Goal: Task Accomplishment & Management: Manage account settings

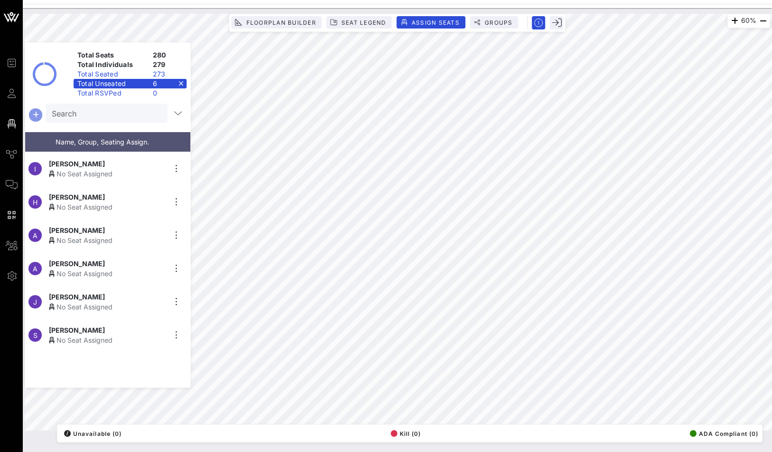
click at [38, 112] on icon "button" at bounding box center [35, 114] width 11 height 11
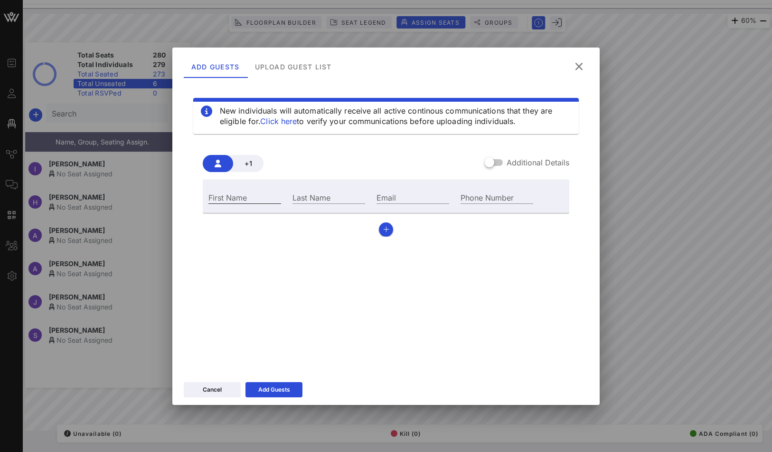
click at [233, 198] on input "First Name" at bounding box center [244, 197] width 73 height 12
paste input "[PERSON_NAME]"
click at [254, 196] on input "[PERSON_NAME]" at bounding box center [244, 197] width 73 height 12
type input "[PERSON_NAME]"
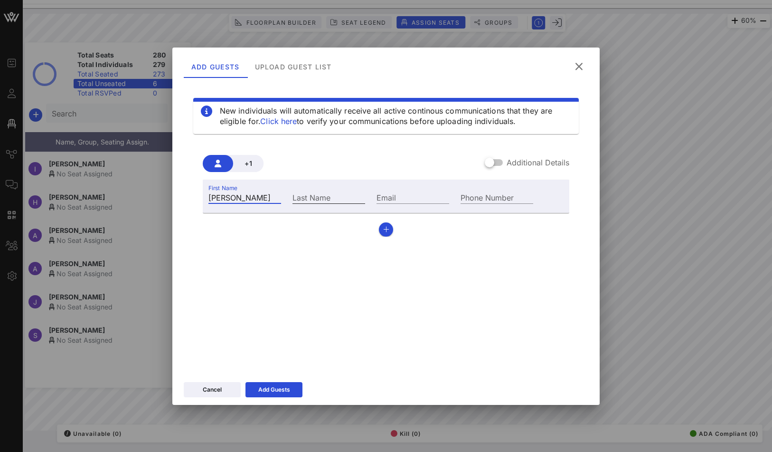
click at [328, 198] on input "Last Name" at bounding box center [329, 197] width 73 height 12
paste input "[PERSON_NAME]"
type input "[PERSON_NAME]"
click at [281, 383] on button "Add Guests" at bounding box center [274, 389] width 57 height 15
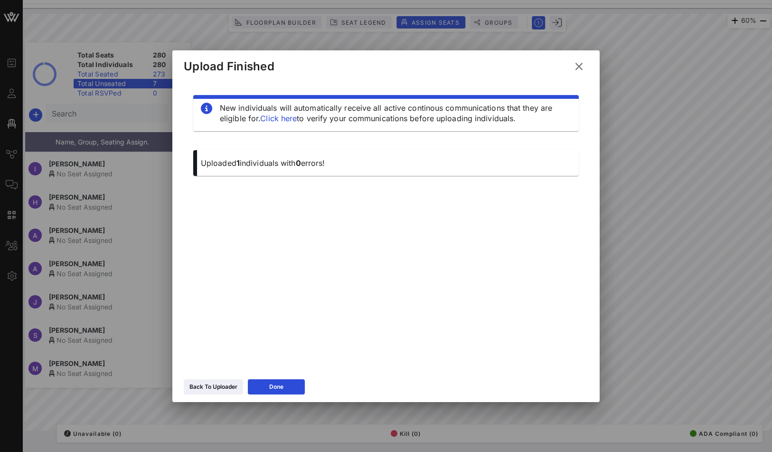
click at [577, 67] on icon at bounding box center [579, 66] width 14 height 15
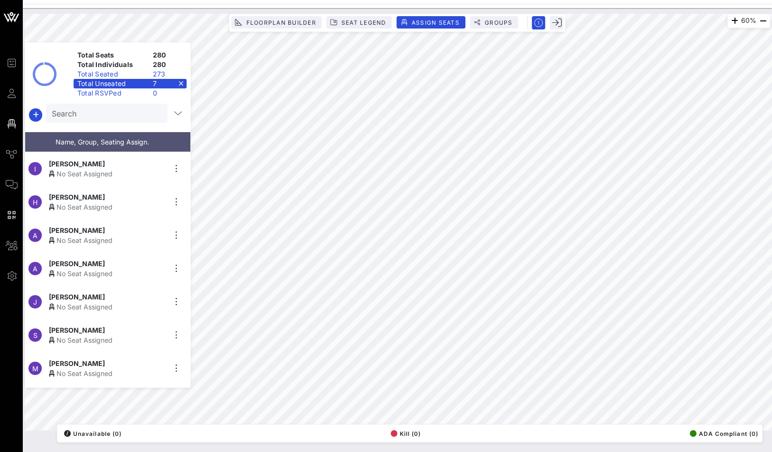
click at [183, 81] on div "7" at bounding box center [168, 83] width 38 height 9
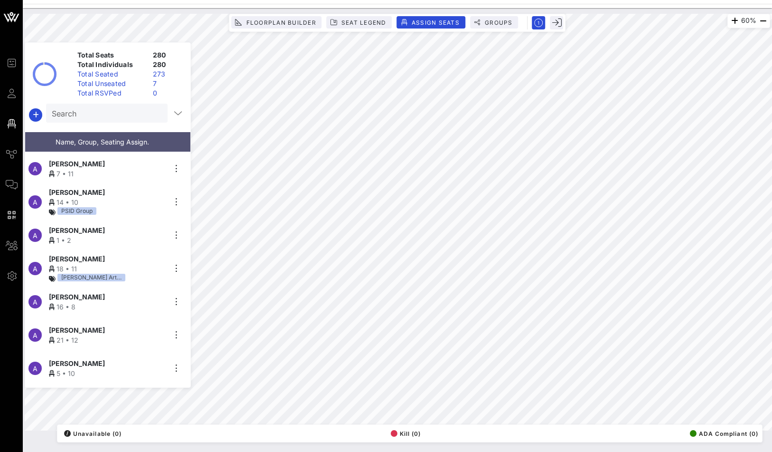
click at [120, 101] on div "Total Seats 280 Total Individuals 280 Total Seated 273 Total Unseated 7 Total R…" at bounding box center [108, 214] width 166 height 345
click at [120, 107] on input "text" at bounding box center [106, 113] width 108 height 12
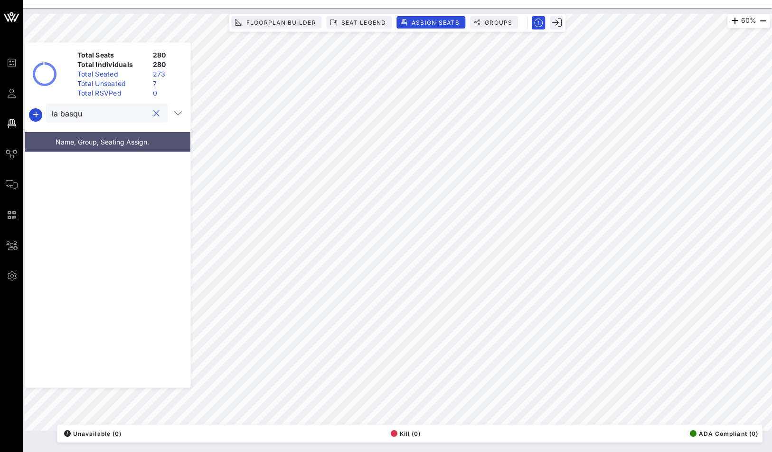
type input "la basque"
click at [153, 112] on button "clear icon" at bounding box center [156, 113] width 6 height 9
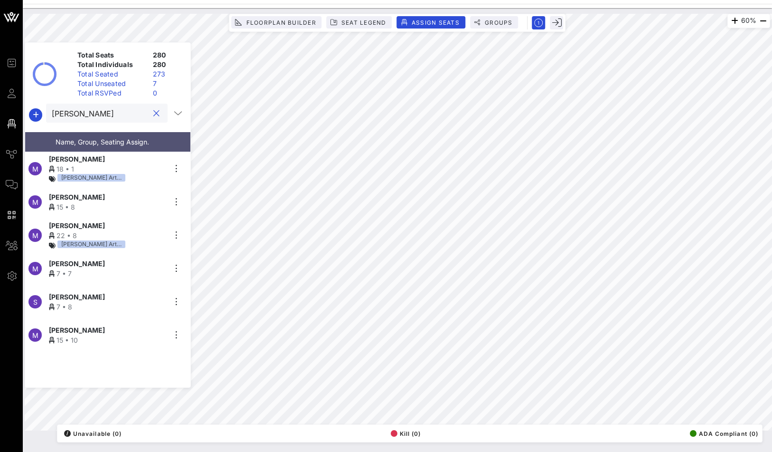
type input "[PERSON_NAME]"
click at [95, 197] on span "[PERSON_NAME]" at bounding box center [77, 197] width 56 height 10
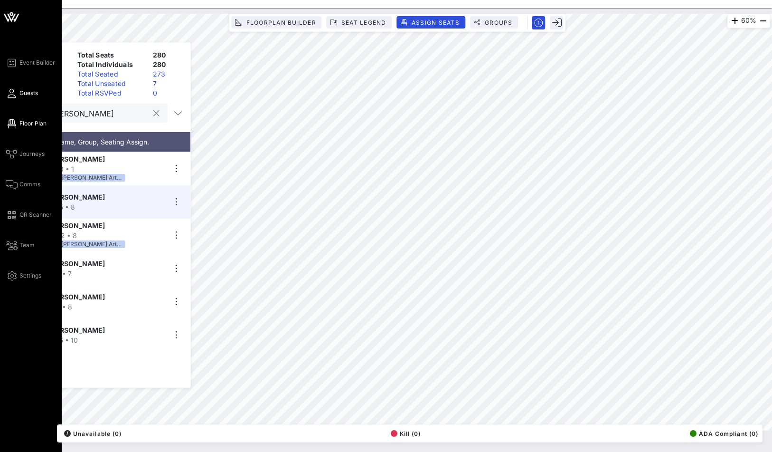
click at [19, 96] on link "Guests" at bounding box center [22, 92] width 32 height 11
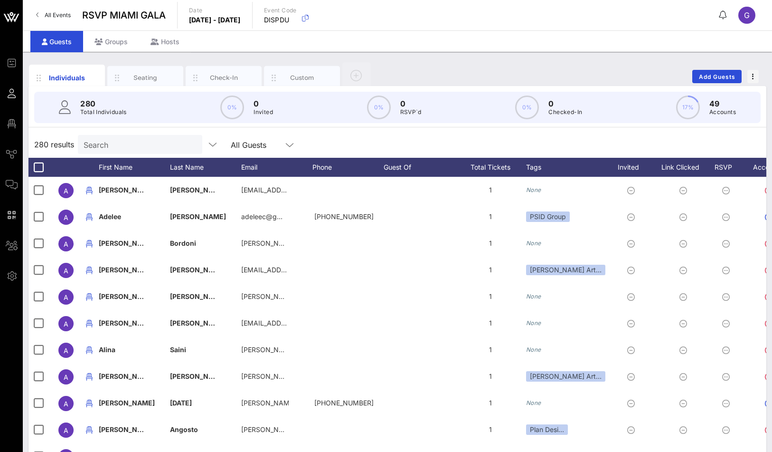
click at [102, 145] on input "Search" at bounding box center [139, 144] width 111 height 12
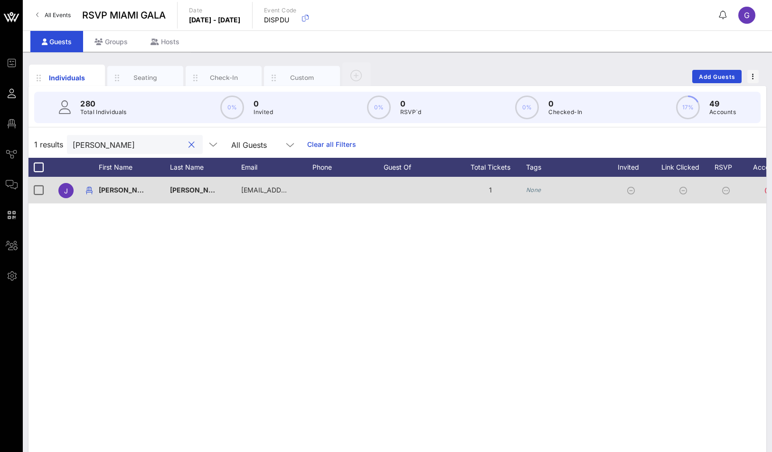
type input "[PERSON_NAME]"
click at [106, 190] on span "[PERSON_NAME]" at bounding box center [127, 190] width 56 height 8
click at [106, 190] on div "[PERSON_NAME]" at bounding box center [169, 194] width 126 height 31
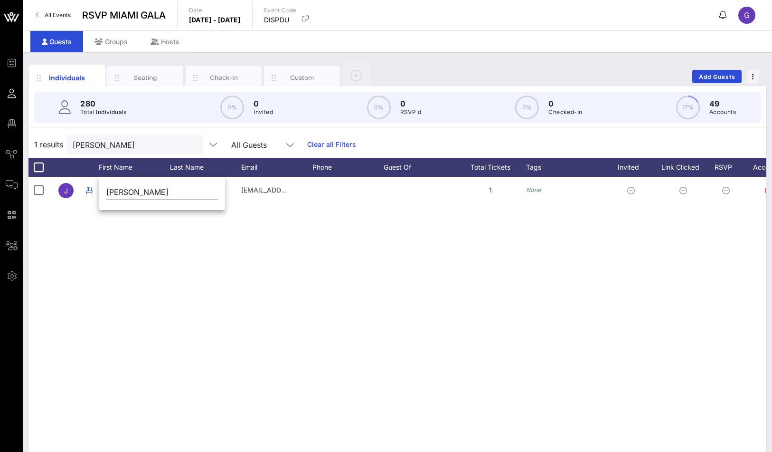
click at [112, 190] on input "[PERSON_NAME]" at bounding box center [161, 191] width 111 height 15
paste input "[PERSON_NAME]"
click at [142, 190] on input "[PERSON_NAME]" at bounding box center [161, 191] width 111 height 15
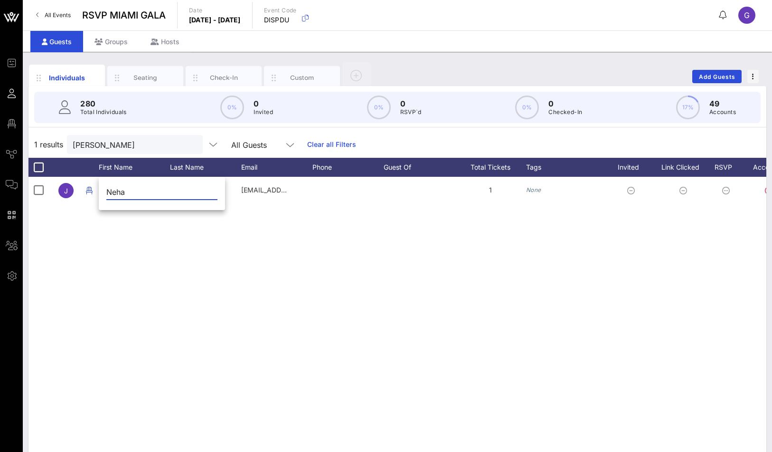
type input "Neha"
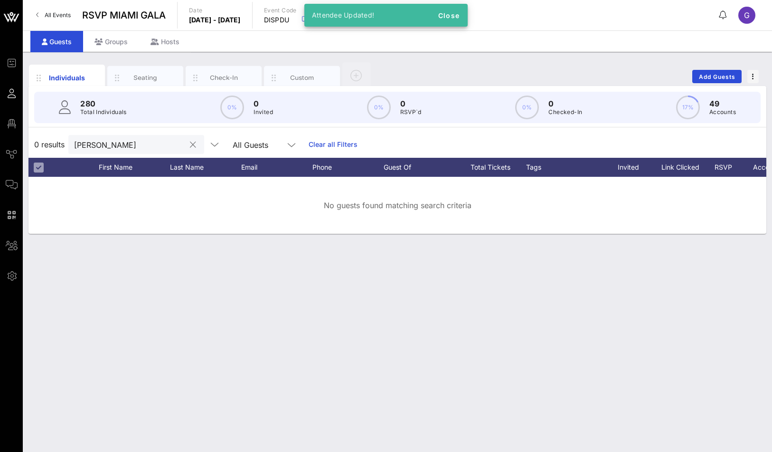
click at [98, 141] on input "[PERSON_NAME]" at bounding box center [129, 144] width 111 height 12
click at [97, 141] on input "[PERSON_NAME]" at bounding box center [129, 144] width 111 height 12
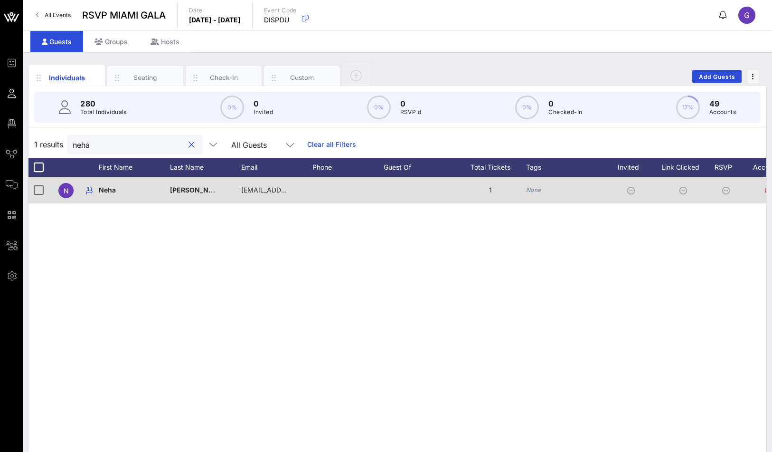
type input "neha"
click at [176, 190] on span "[PERSON_NAME]" at bounding box center [198, 190] width 56 height 8
click at [176, 190] on div "Event Builder Guests Floor Plan Journeys Comms QR Scanner Team Settings RSVP [G…" at bounding box center [386, 235] width 772 height 471
click at [185, 189] on span "[PERSON_NAME]" at bounding box center [198, 190] width 56 height 8
click at [185, 189] on input "[PERSON_NAME]" at bounding box center [233, 191] width 111 height 15
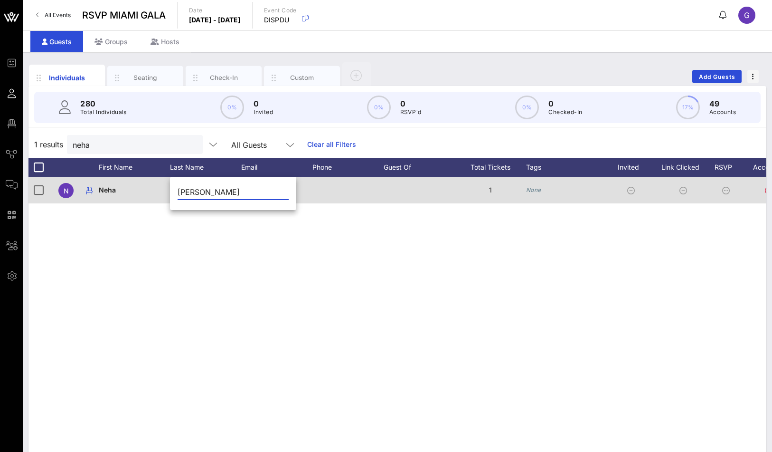
paste input "[PERSON_NAME]"
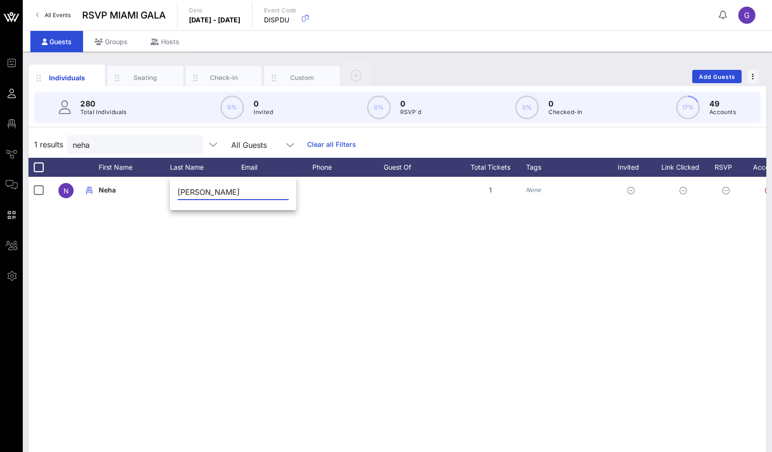
type input "[PERSON_NAME]"
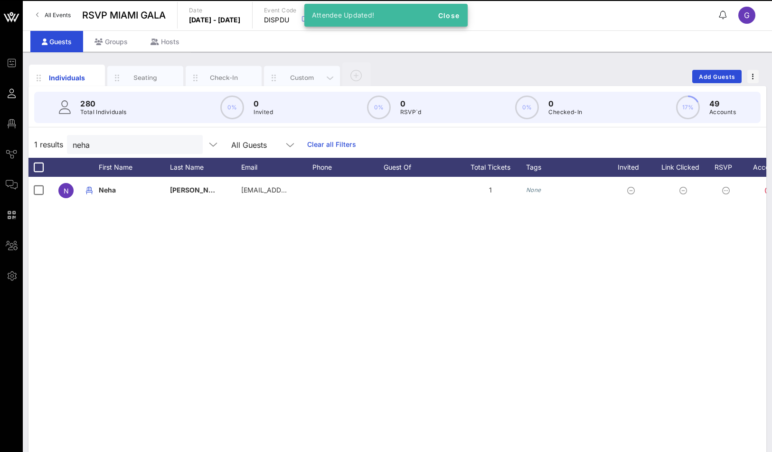
click at [290, 67] on div "Custom" at bounding box center [302, 78] width 76 height 24
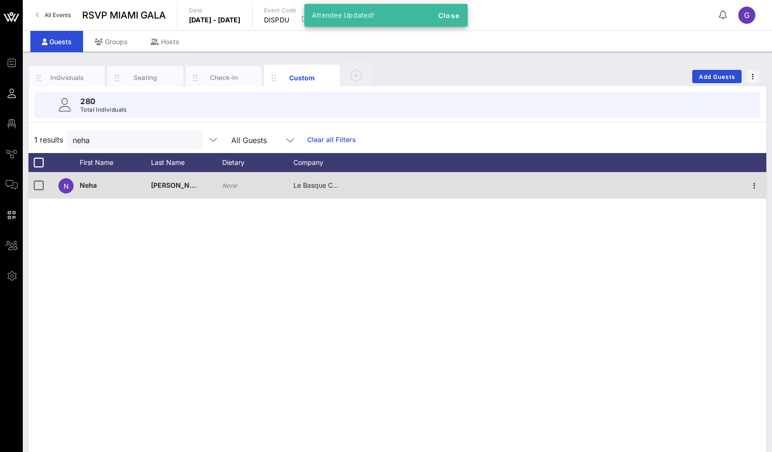
click at [234, 186] on icon "None" at bounding box center [229, 185] width 15 height 7
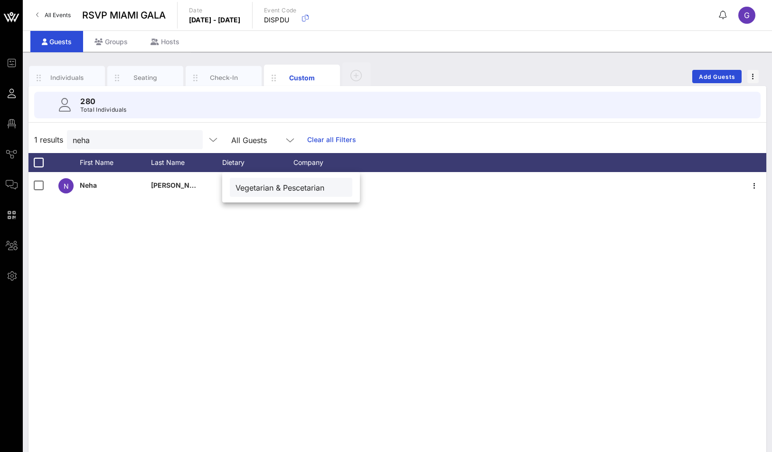
scroll to position [0, 4]
type input "Vegetarian & Pescetarian"
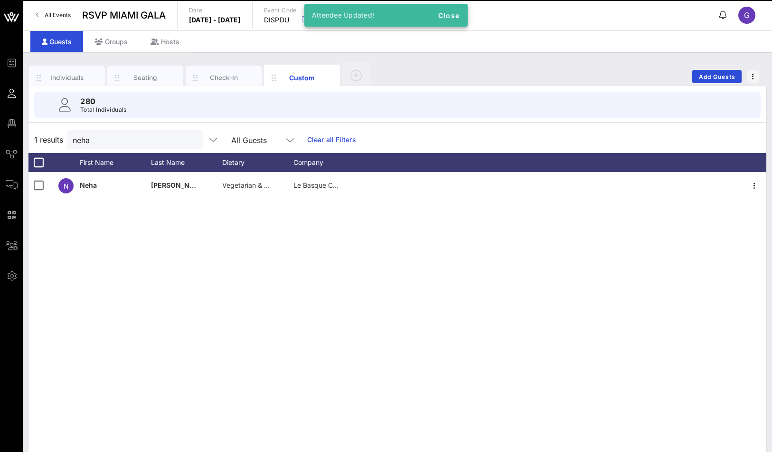
click at [228, 272] on div "N [PERSON_NAME] Vegetarian & Pescetarian Le Basque Catering" at bounding box center [397, 314] width 738 height 285
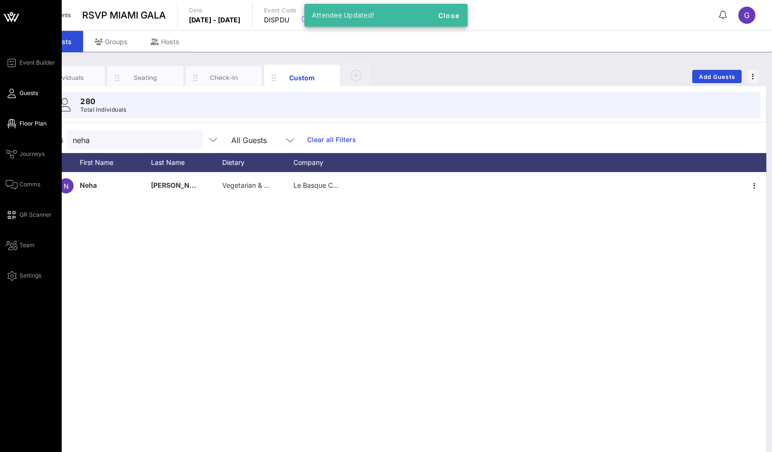
click at [29, 123] on span "Floor Plan" at bounding box center [32, 123] width 27 height 9
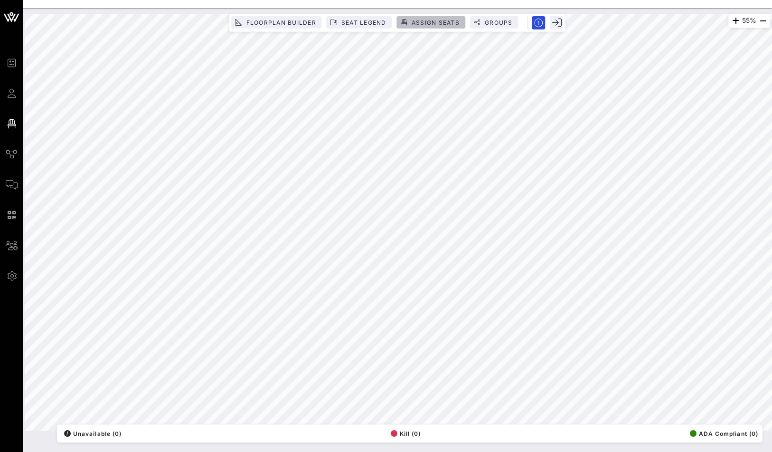
click at [418, 24] on span "Assign Seats" at bounding box center [435, 22] width 48 height 7
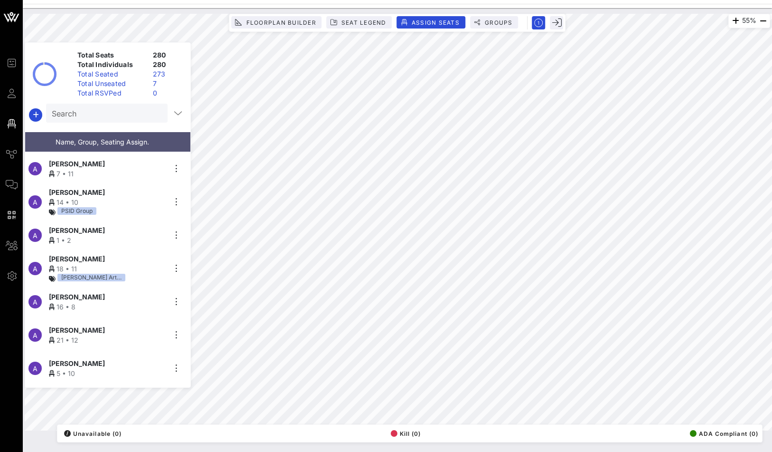
click at [123, 83] on div "Total Unseated" at bounding box center [112, 83] width 76 height 9
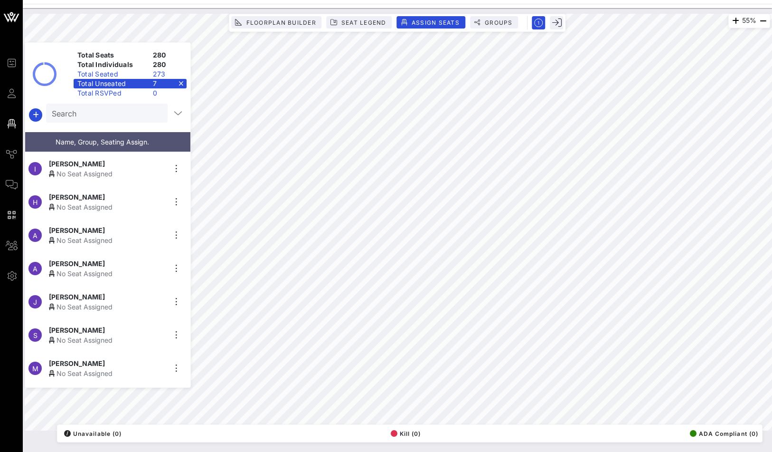
click at [181, 84] on div "Total Unseated 7" at bounding box center [130, 83] width 113 height 9
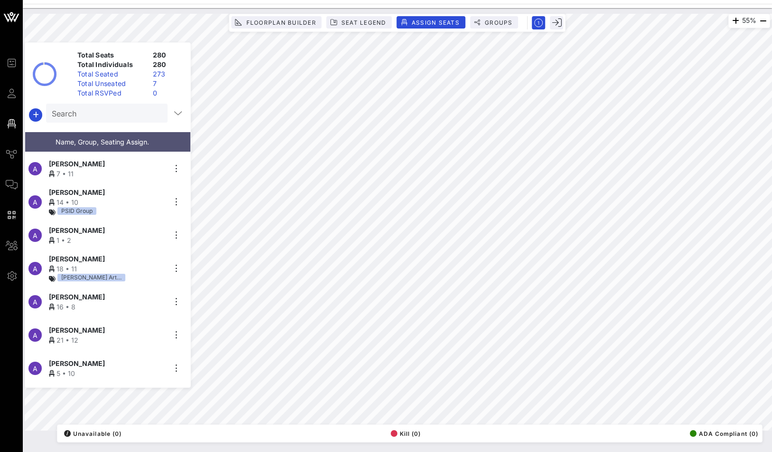
click at [106, 108] on input "Search" at bounding box center [106, 113] width 108 height 12
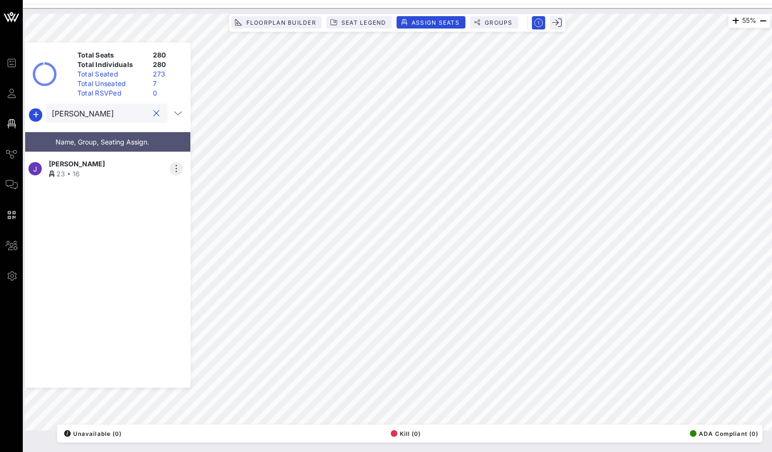
type input "[PERSON_NAME]"
click at [174, 165] on icon "button" at bounding box center [175, 168] width 11 height 11
click at [204, 237] on div "Unseat" at bounding box center [202, 238] width 47 height 8
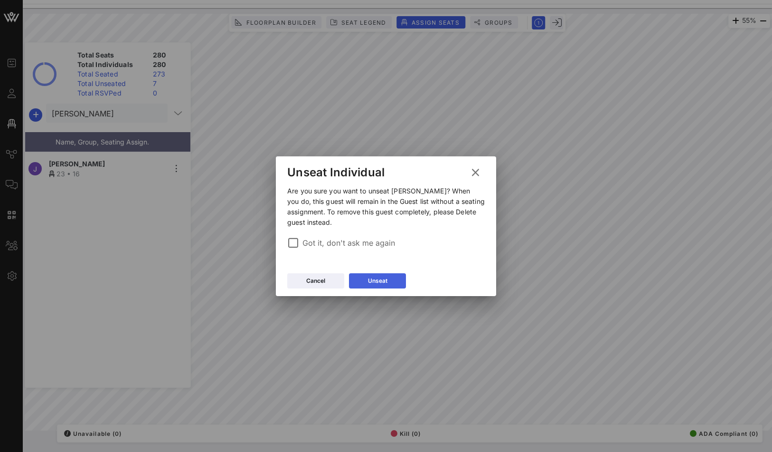
click at [385, 280] on div "Unseat" at bounding box center [377, 280] width 19 height 9
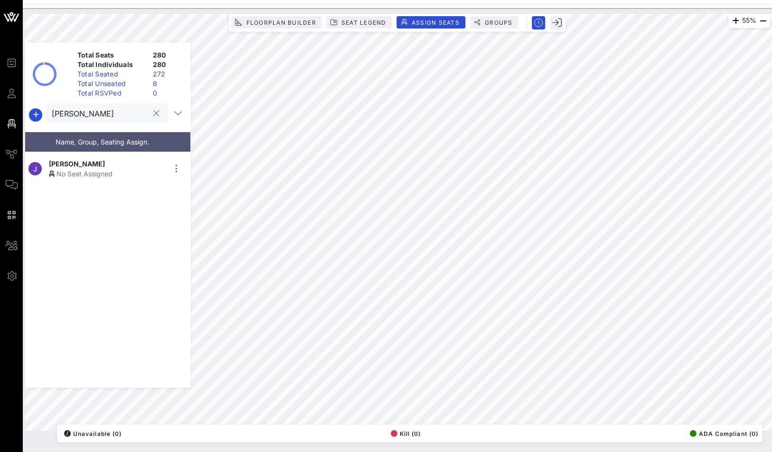
click at [153, 120] on div "[PERSON_NAME]" at bounding box center [107, 113] width 122 height 19
click at [153, 111] on button "clear icon" at bounding box center [156, 113] width 6 height 9
